Goal: Navigation & Orientation: Find specific page/section

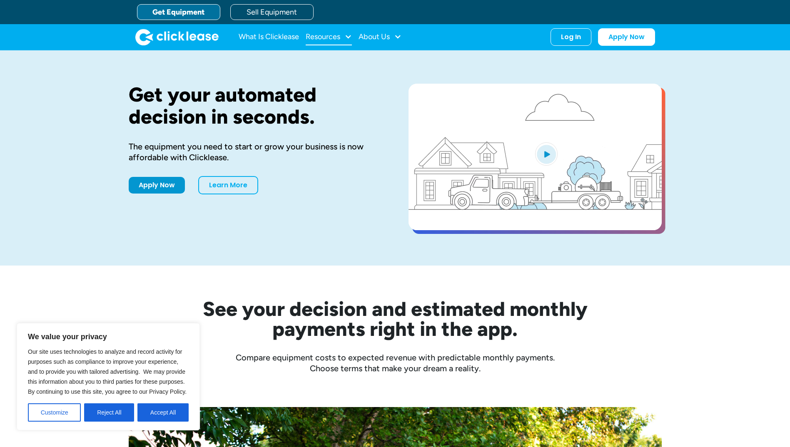
click at [351, 35] on div at bounding box center [347, 36] width 7 height 7
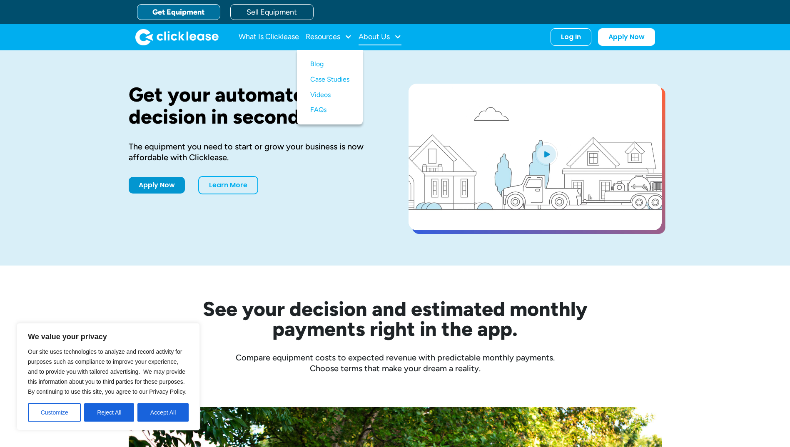
click at [397, 33] on div at bounding box center [397, 36] width 7 height 7
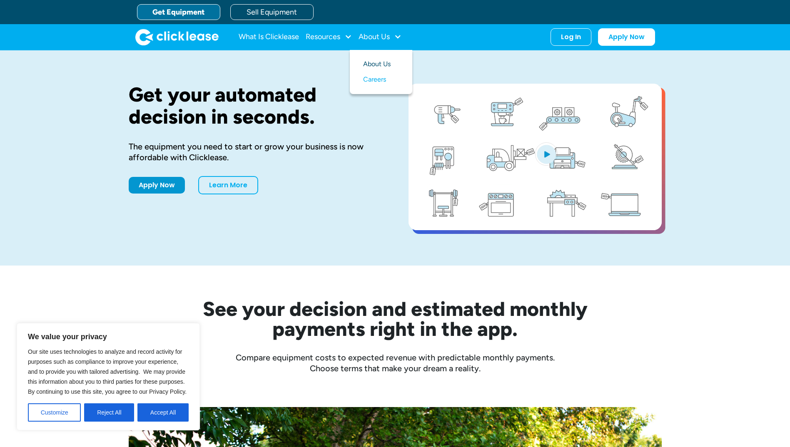
click at [380, 69] on link "About Us" at bounding box center [381, 64] width 36 height 15
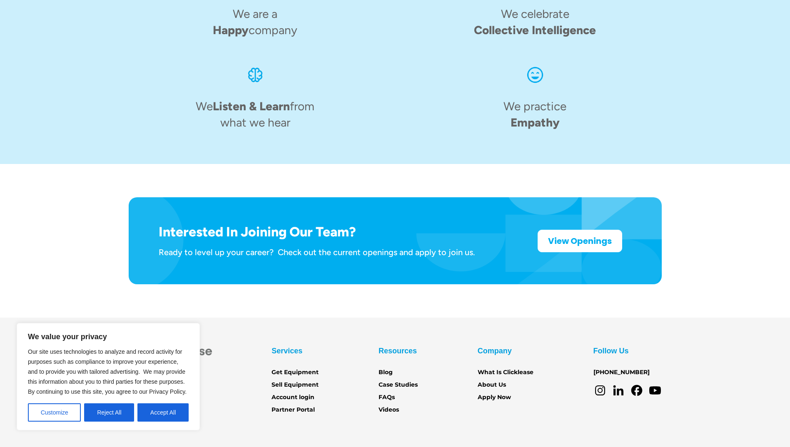
scroll to position [837, 0]
